Goal: Task Accomplishment & Management: Manage account settings

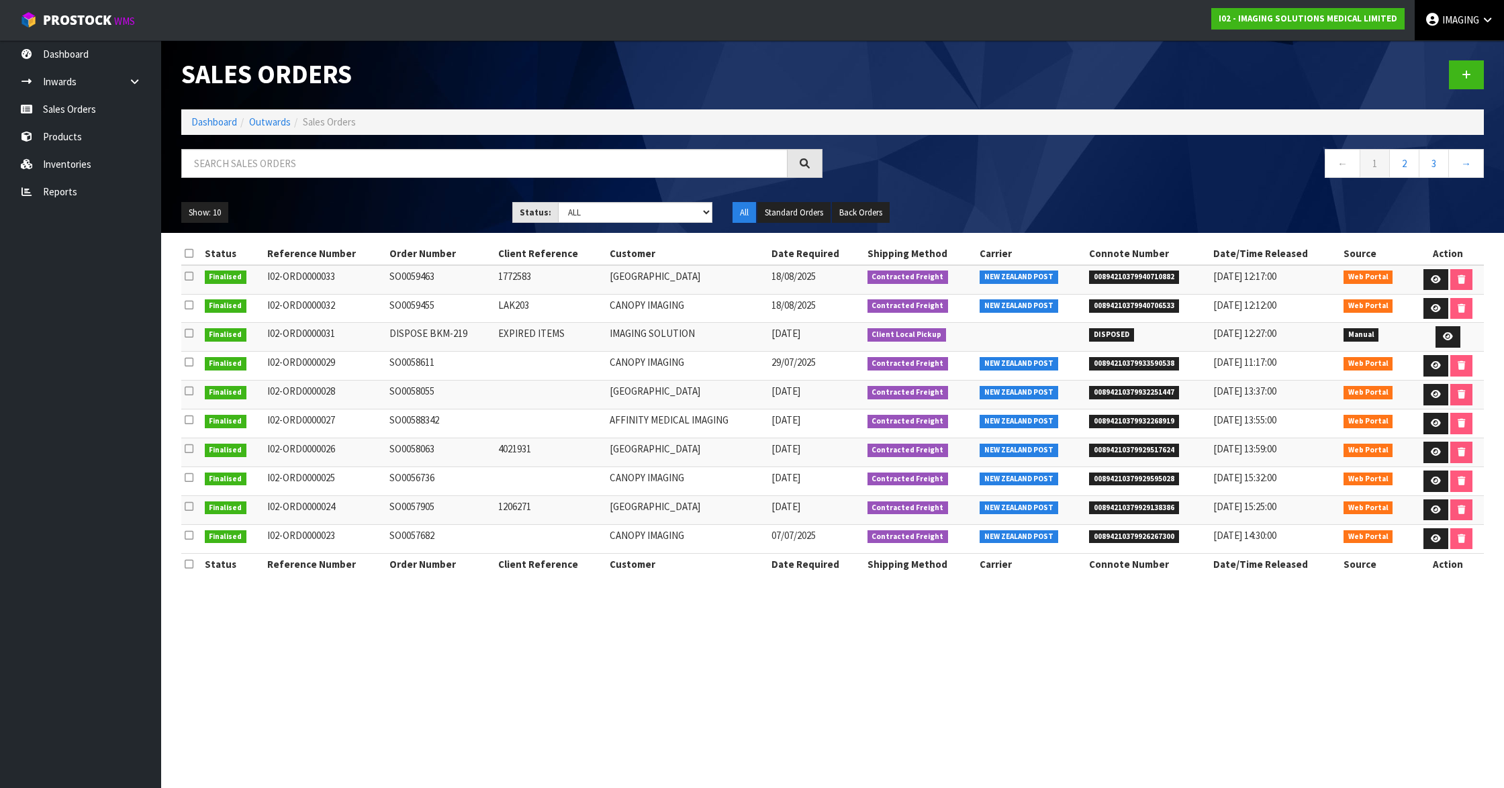
click at [1457, 23] on span "IMAGING" at bounding box center [1460, 19] width 37 height 13
click at [1437, 52] on link "Logout" at bounding box center [1450, 53] width 106 height 18
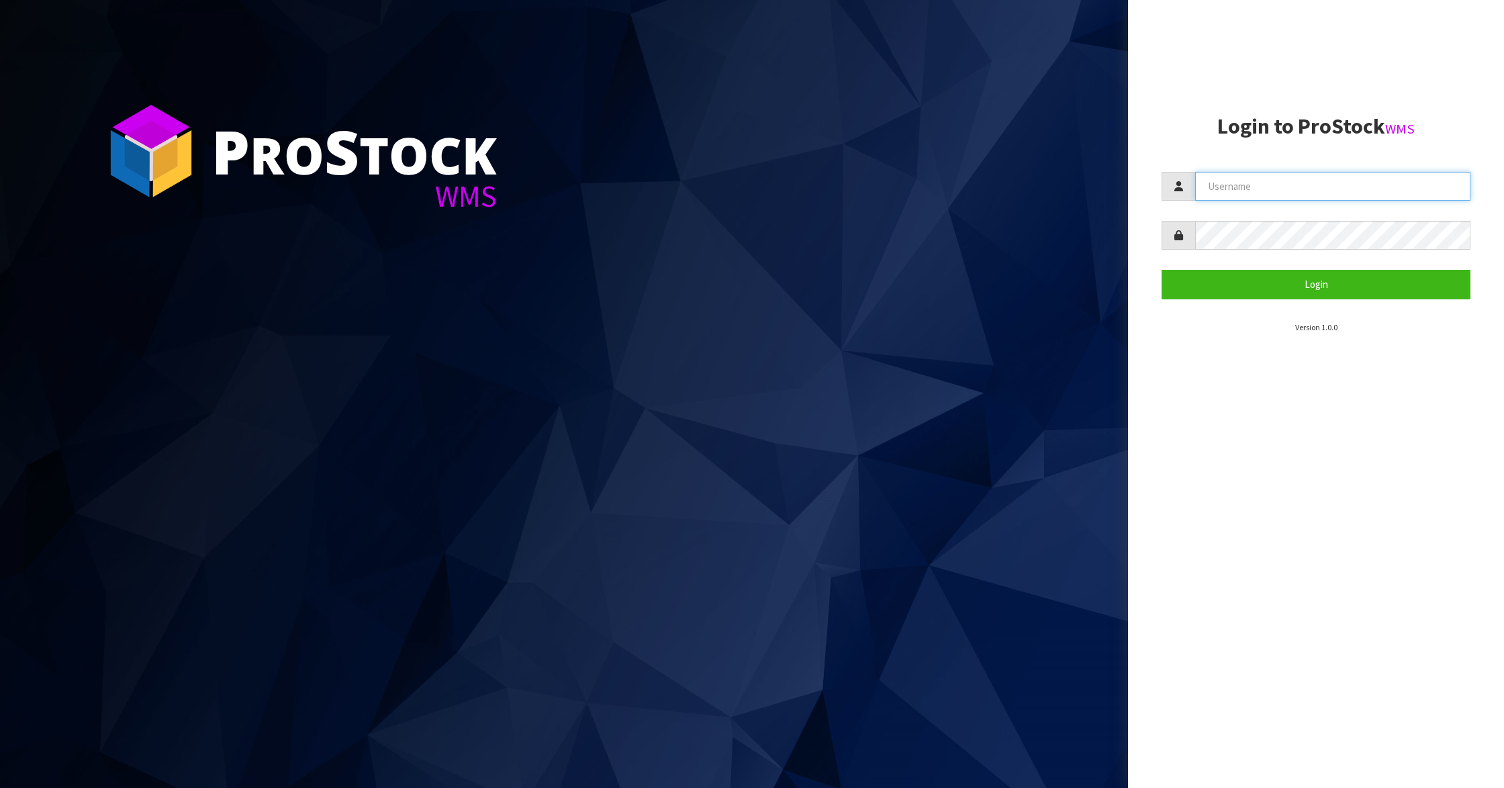
click at [1307, 181] on input "text" at bounding box center [1332, 186] width 275 height 29
type input "Aquacooler"
click at [1277, 282] on button "Login" at bounding box center [1316, 284] width 309 height 29
